Goal: Complete application form

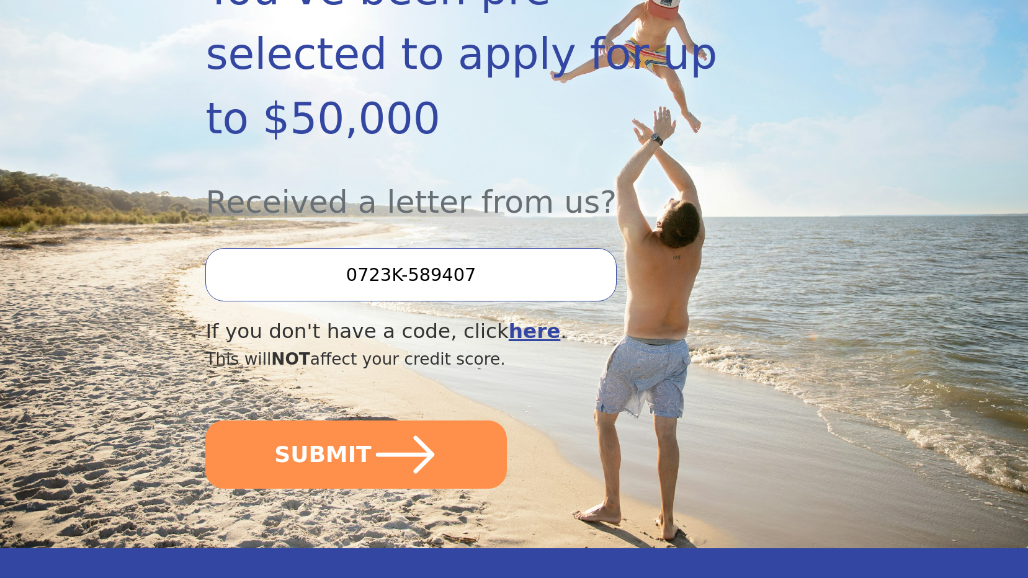
scroll to position [310, 0]
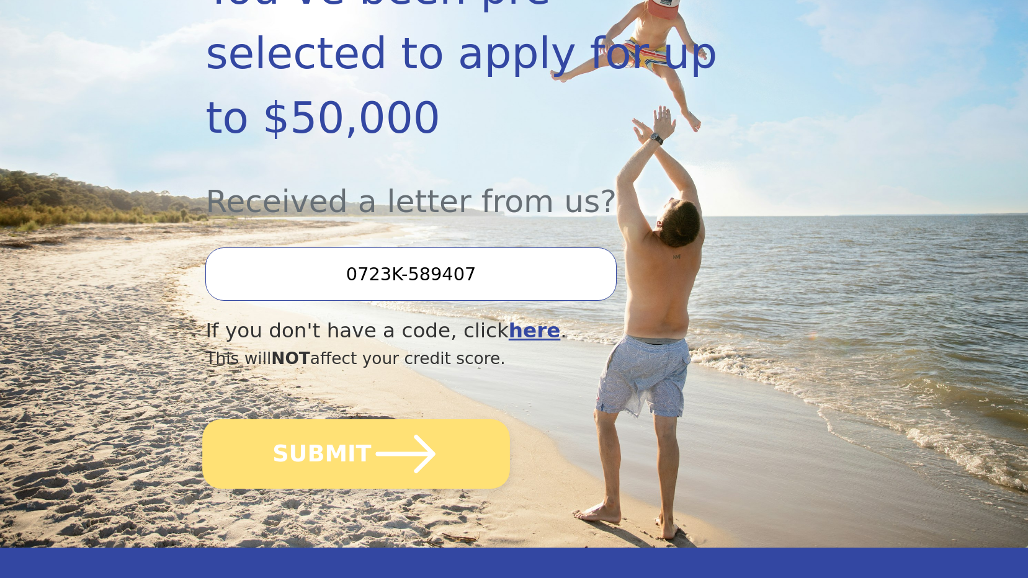
click at [332, 420] on button "SUBMIT" at bounding box center [357, 455] width 308 height 70
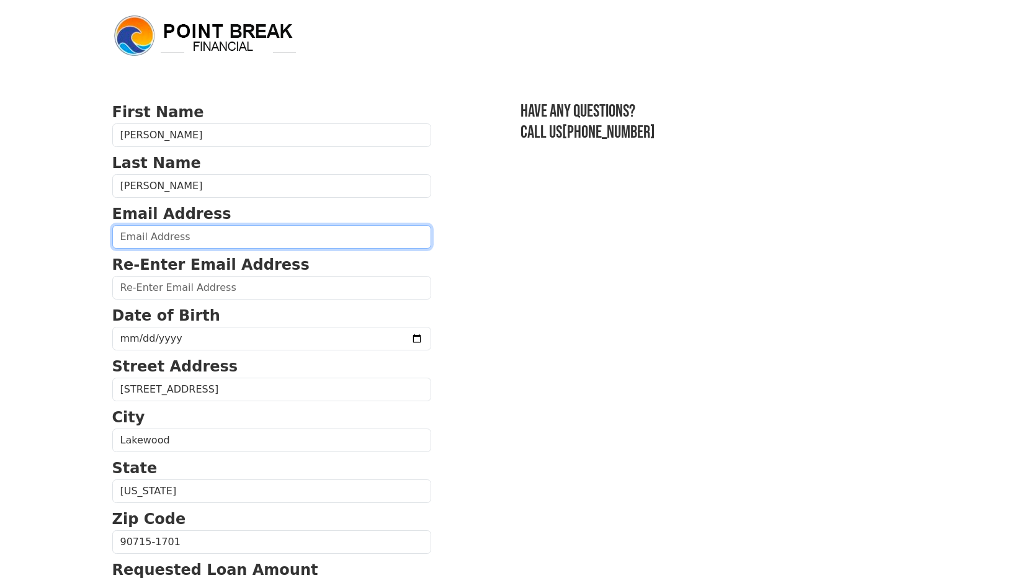
click at [207, 240] on input "email" at bounding box center [271, 237] width 319 height 24
type input "[EMAIL_ADDRESS][DOMAIN_NAME]"
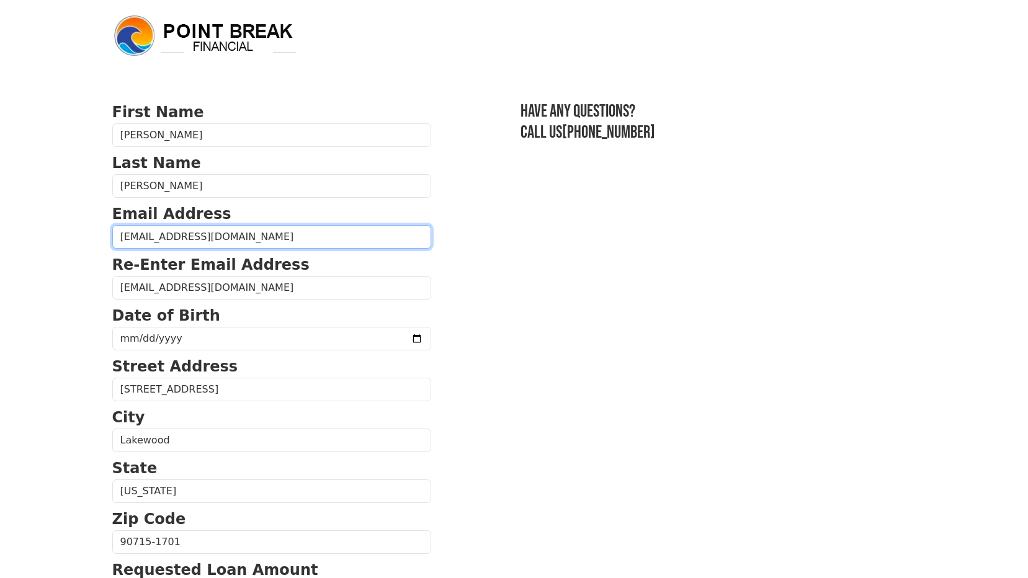
type input "[PHONE_NUMBER]"
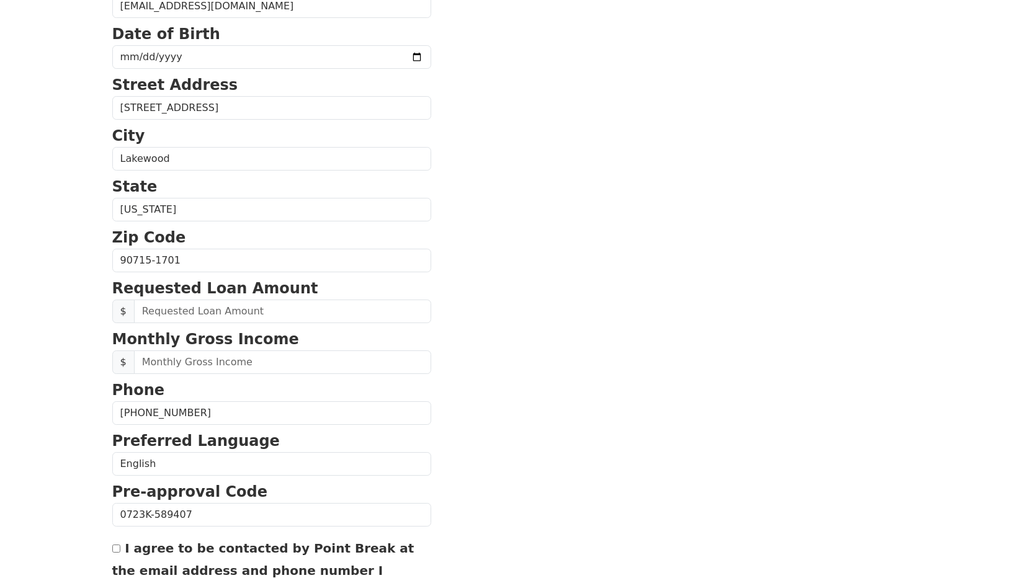
scroll to position [344, 0]
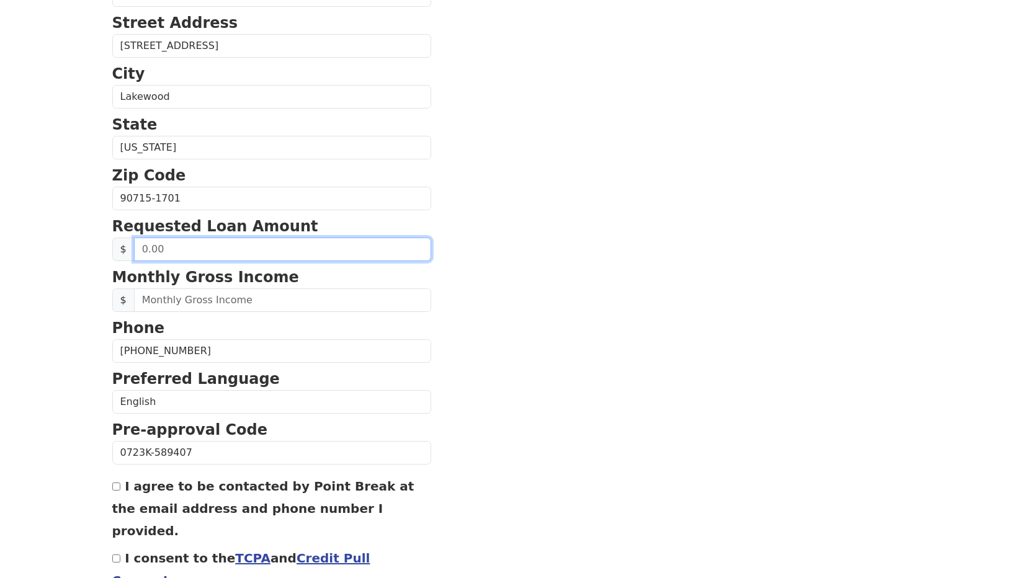
click at [166, 249] on input "text" at bounding box center [282, 250] width 297 height 24
type input "0.00"
click at [164, 247] on input "0.00" at bounding box center [282, 250] width 297 height 24
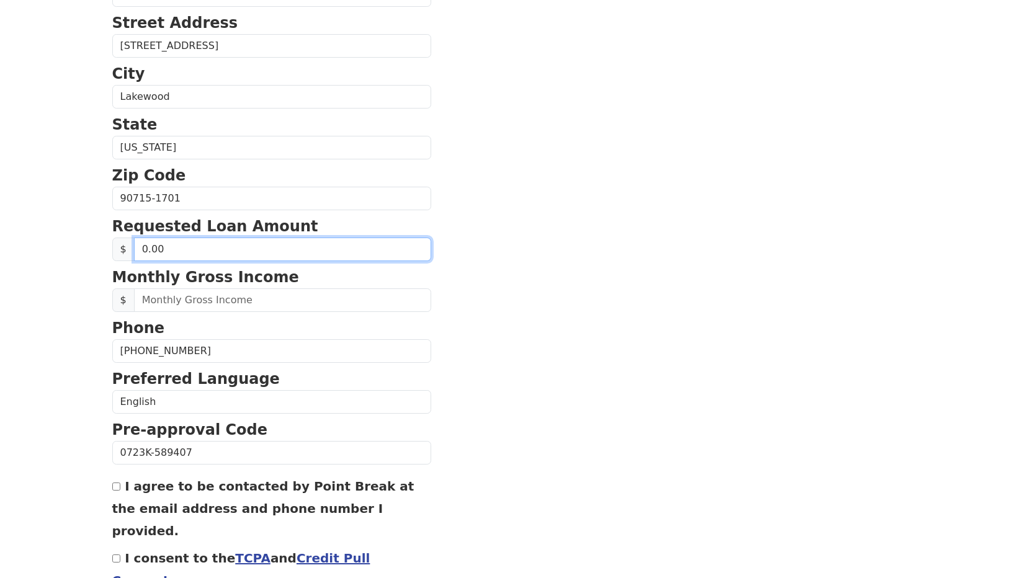
click at [164, 247] on input "0.00" at bounding box center [282, 250] width 297 height 24
type input "30,000.00"
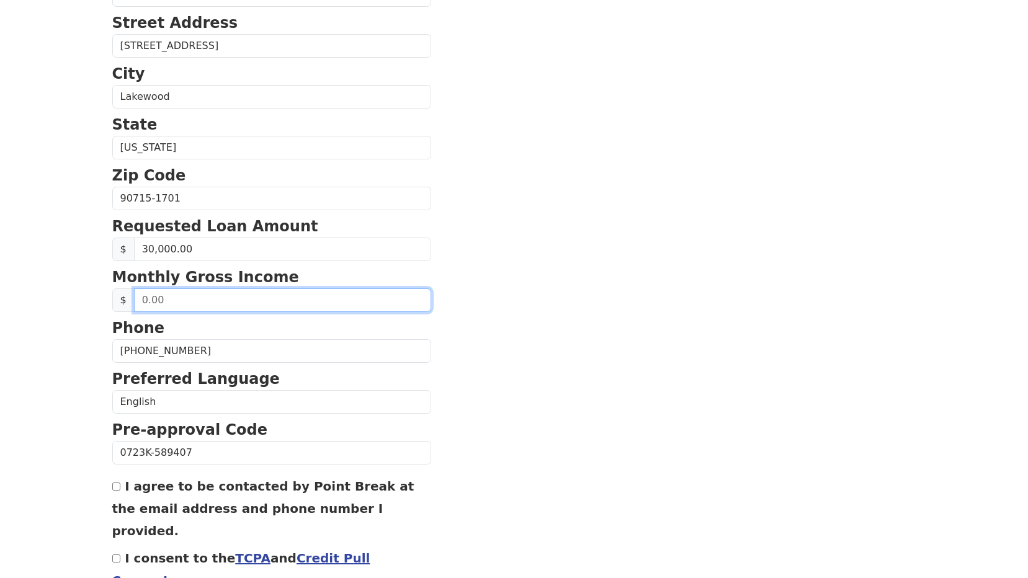
click at [167, 299] on input "text" at bounding box center [282, 301] width 297 height 24
type input "8,400.00"
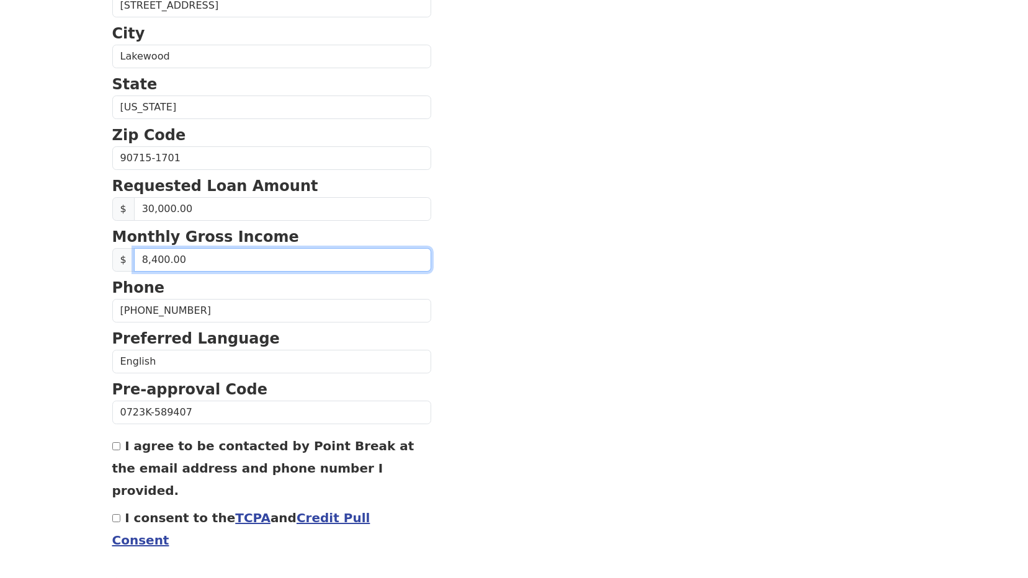
scroll to position [410, 0]
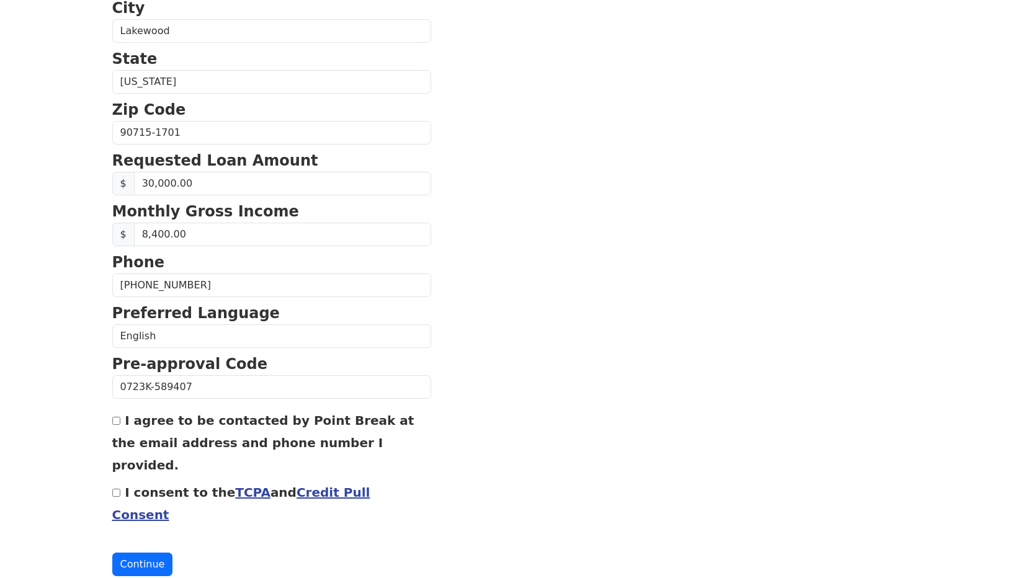
click at [117, 420] on input "I agree to be contacted by Point Break at the email address and phone number I …" at bounding box center [116, 421] width 8 height 8
click at [116, 424] on input "I agree to be contacted by Point Break at the email address and phone number I …" at bounding box center [116, 421] width 8 height 8
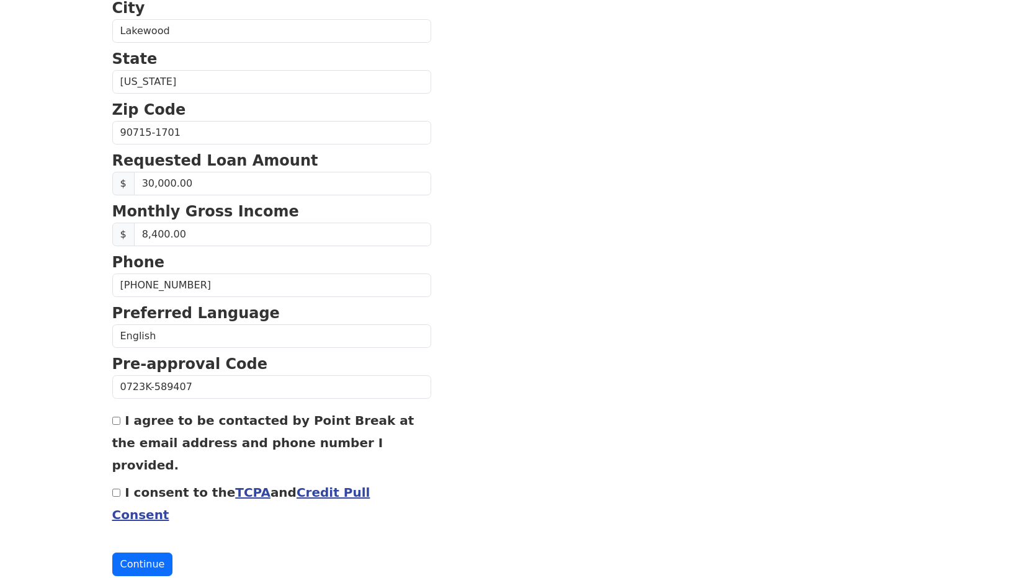
checkbox input "true"
click at [117, 489] on input "I consent to the TCPA and Credit Pull Consent" at bounding box center [116, 493] width 8 height 8
checkbox input "true"
click at [137, 553] on button "Continue" at bounding box center [142, 565] width 61 height 24
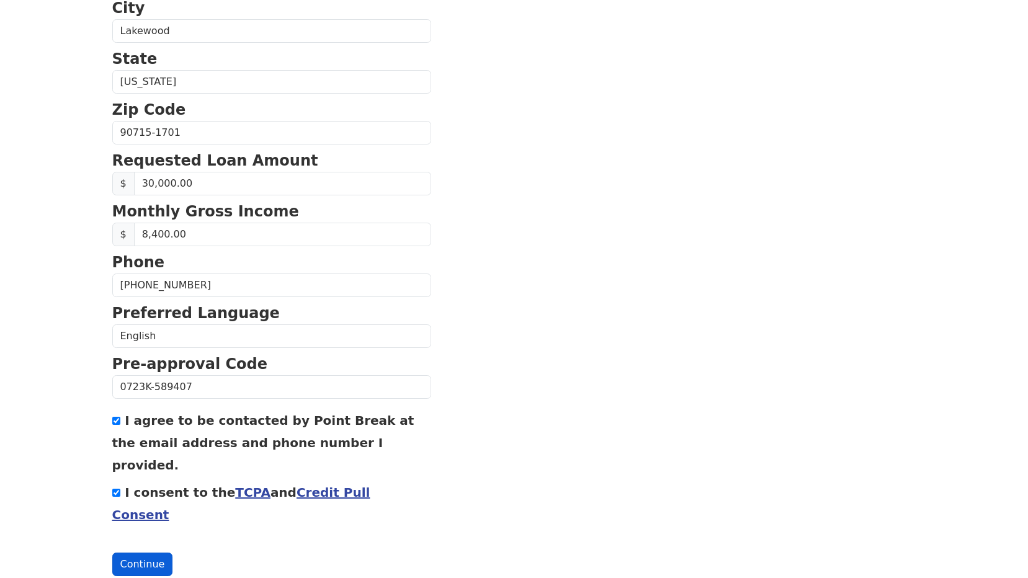
scroll to position [428, 0]
click at [127, 553] on button "Continue" at bounding box center [142, 565] width 61 height 24
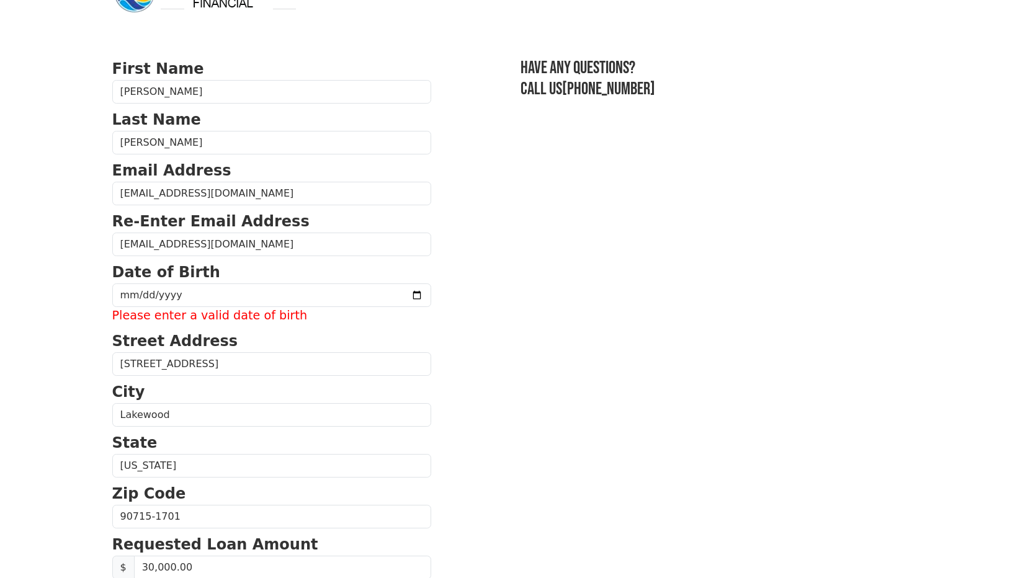
scroll to position [0, 0]
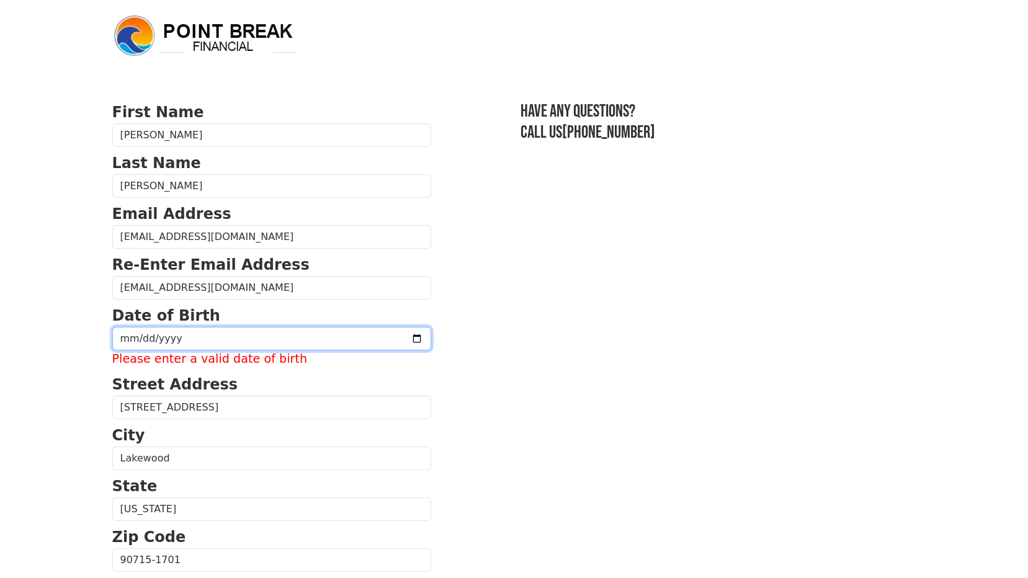
click at [131, 343] on input "date" at bounding box center [271, 339] width 319 height 24
type input "[DATE]"
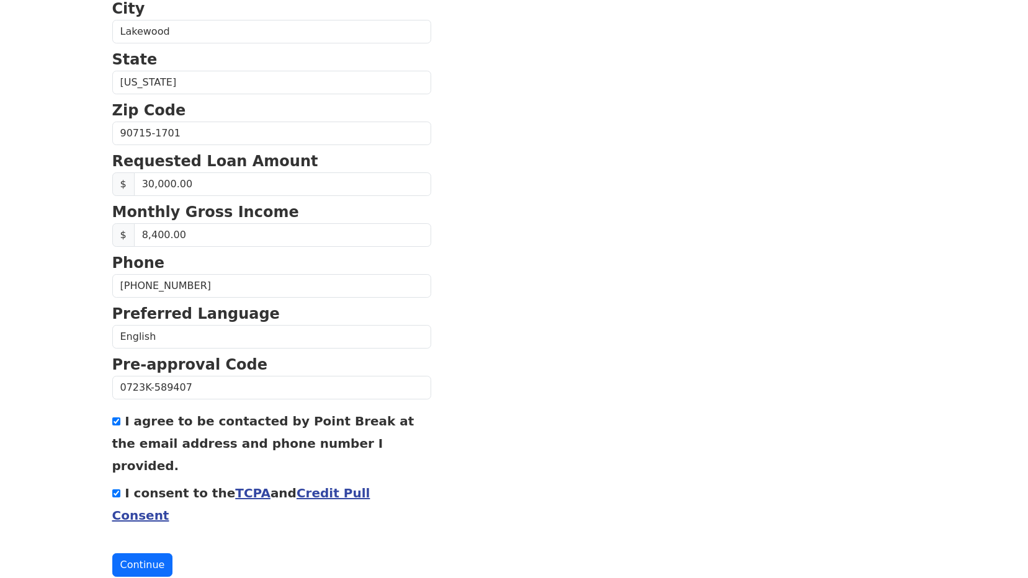
scroll to position [410, 0]
click at [129, 553] on button "Continue" at bounding box center [142, 565] width 61 height 24
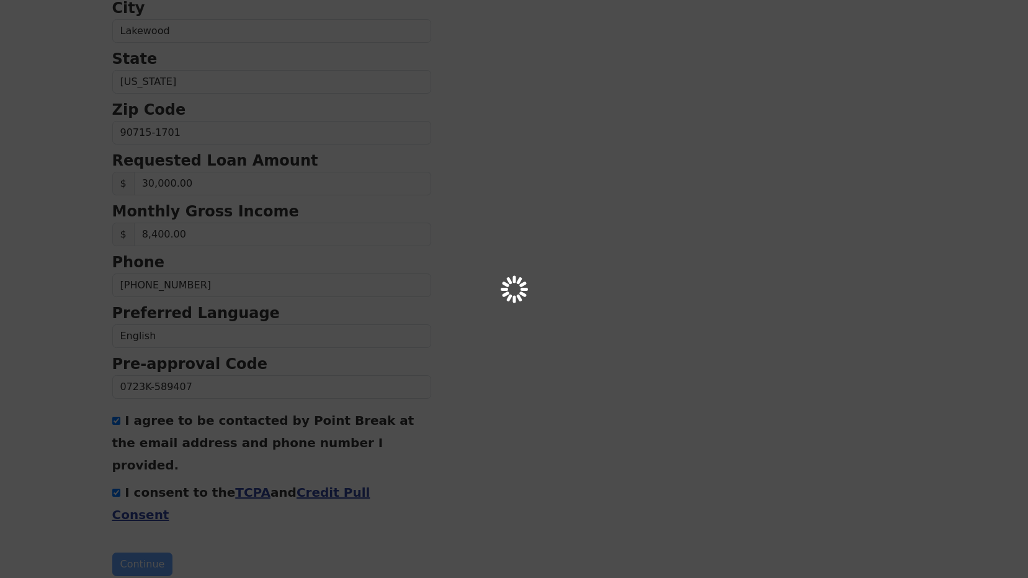
click at [129, 523] on div at bounding box center [514, 289] width 1028 height 578
